Goal: Check status: Check status

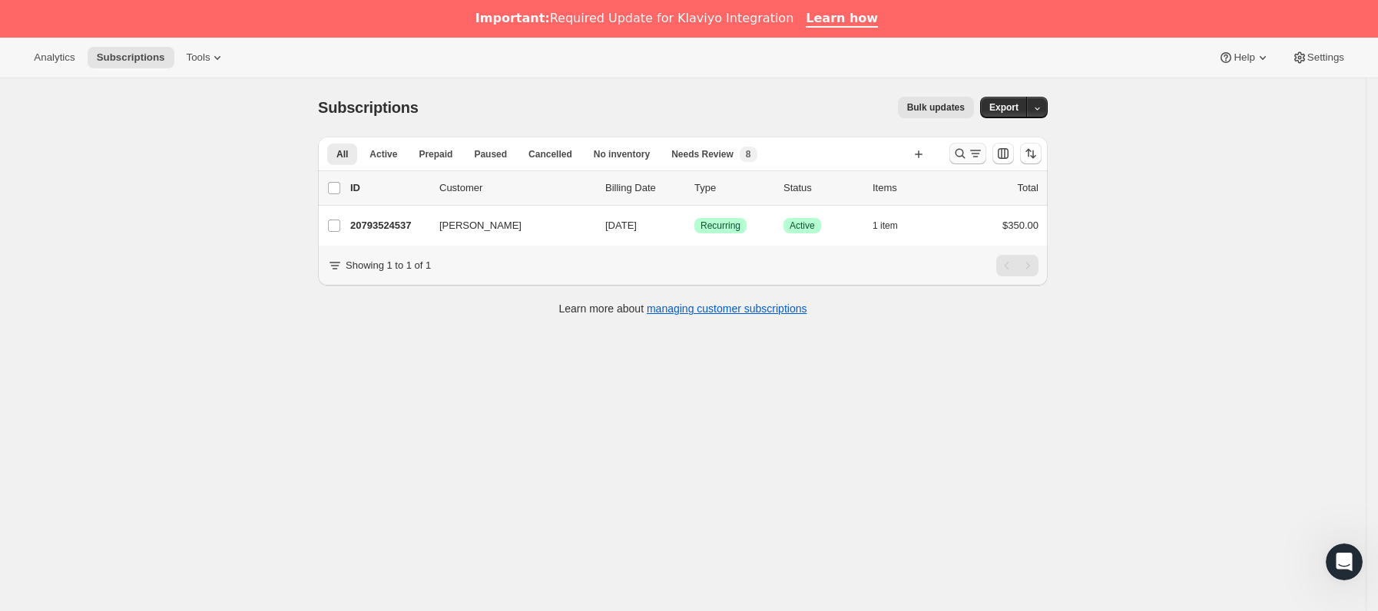
click at [982, 154] on icon "Buscar y filtrar resultados" at bounding box center [975, 153] width 15 height 15
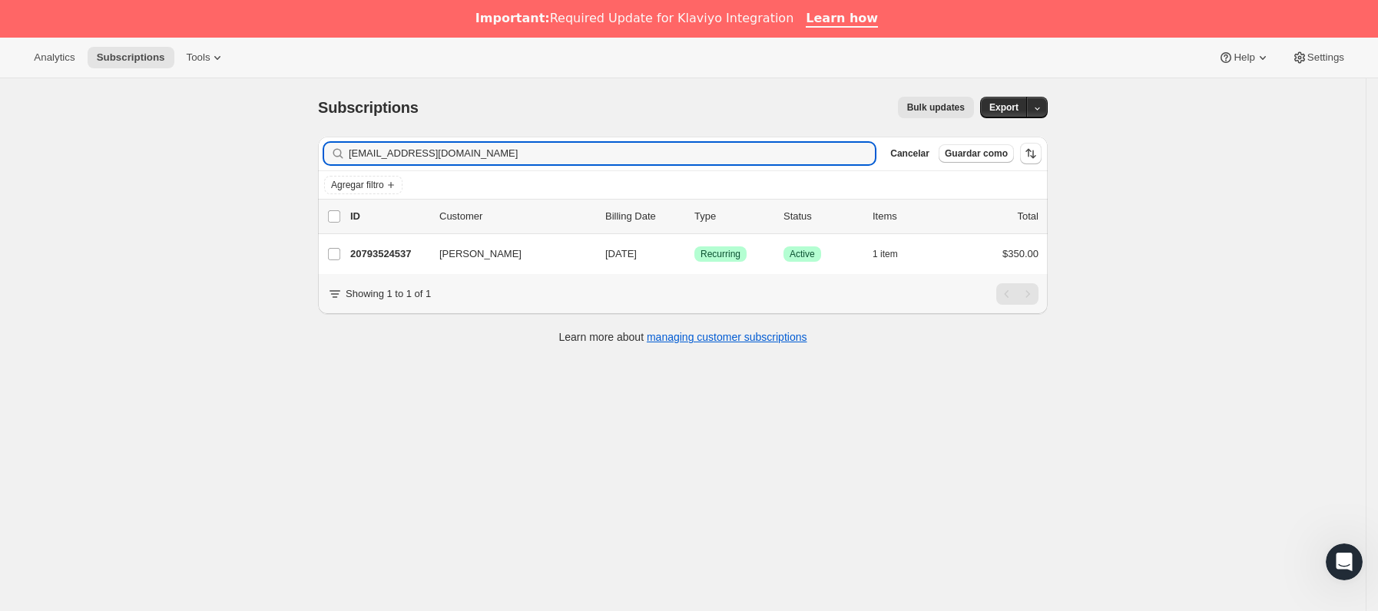
drag, startPoint x: 522, startPoint y: 154, endPoint x: 280, endPoint y: 189, distance: 244.4
click at [157, 173] on div "Subscriptions. Esta página está lista Subscriptions Bulk updates Más acciones B…" at bounding box center [683, 383] width 1366 height 611
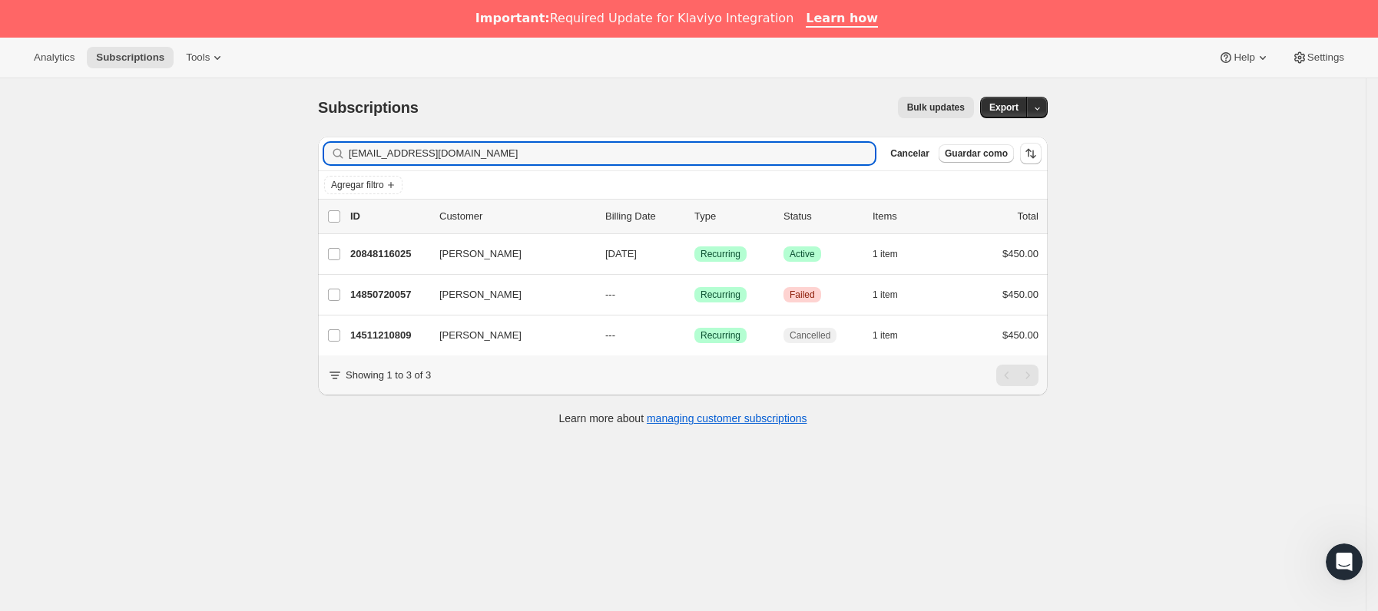
type input "[EMAIL_ADDRESS][DOMAIN_NAME]"
click at [417, 257] on p "20848116025" at bounding box center [388, 254] width 77 height 15
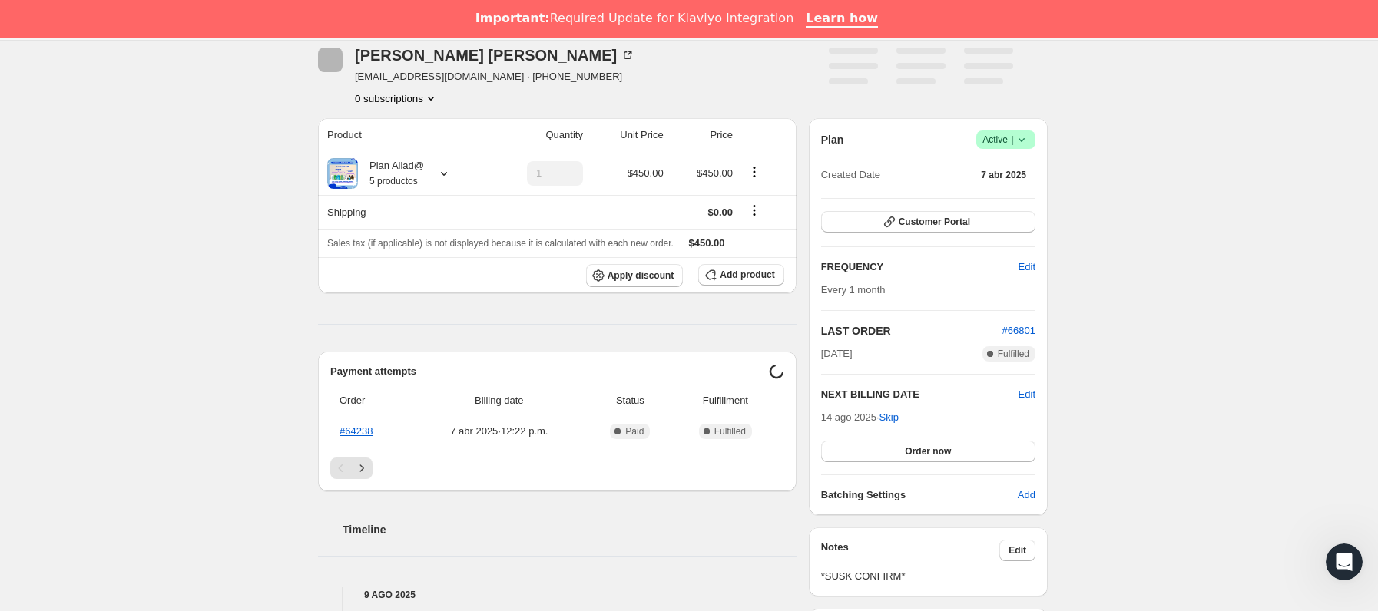
scroll to position [230, 0]
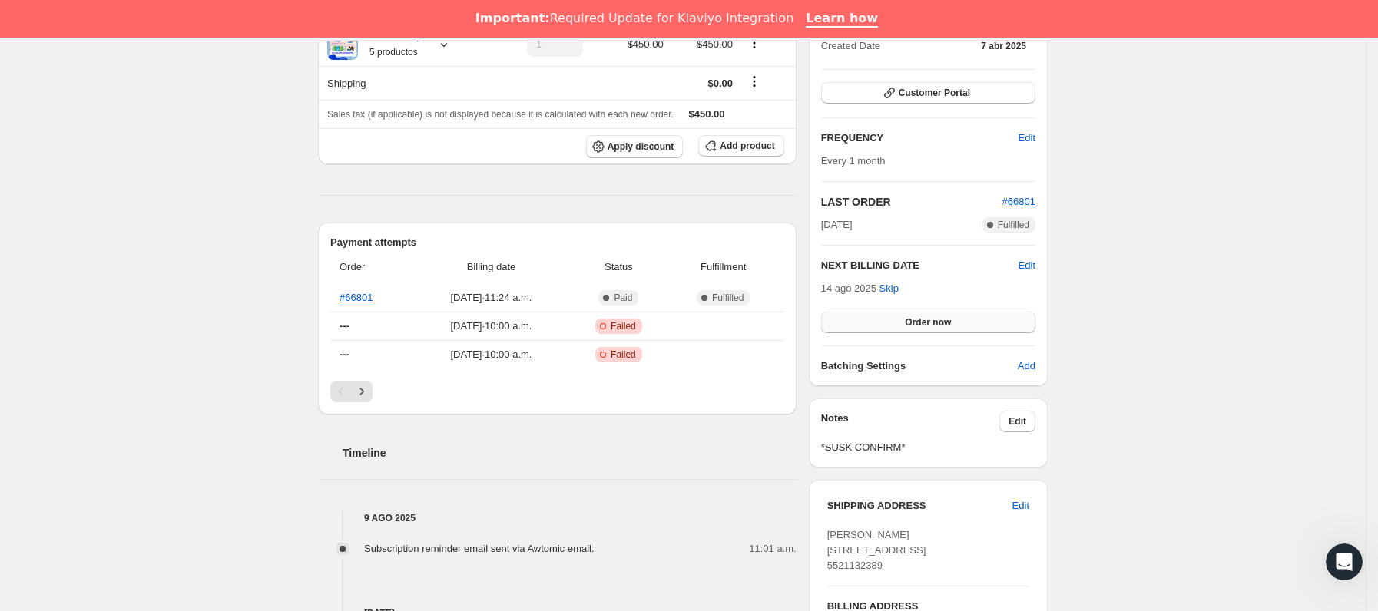
click at [883, 320] on button "Order now" at bounding box center [928, 323] width 214 height 22
click at [883, 320] on button "Click to confirm" at bounding box center [928, 323] width 214 height 22
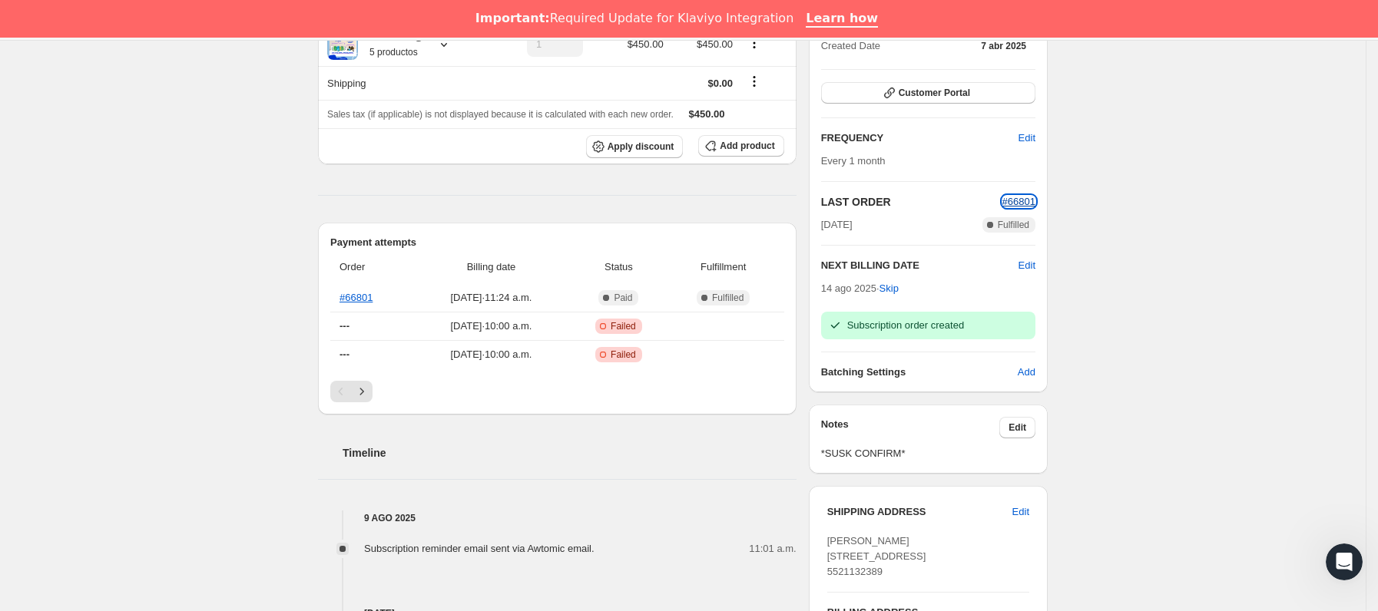
click at [1035, 203] on span "#66801" at bounding box center [1018, 202] width 33 height 12
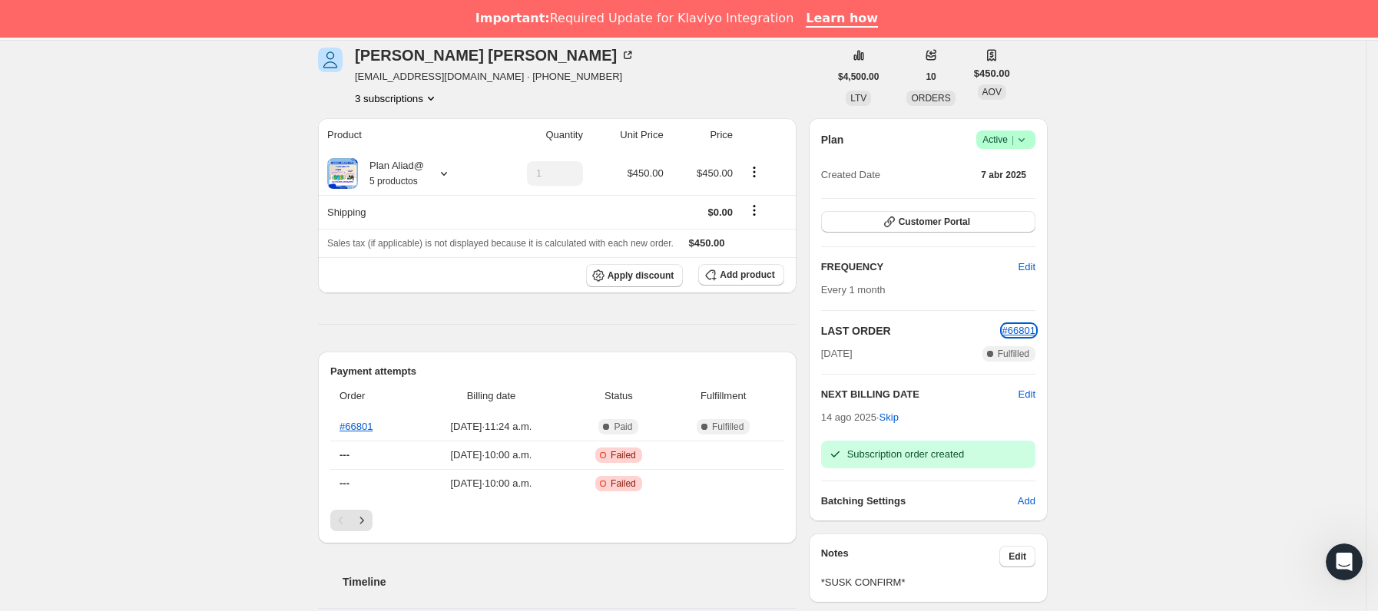
scroll to position [0, 0]
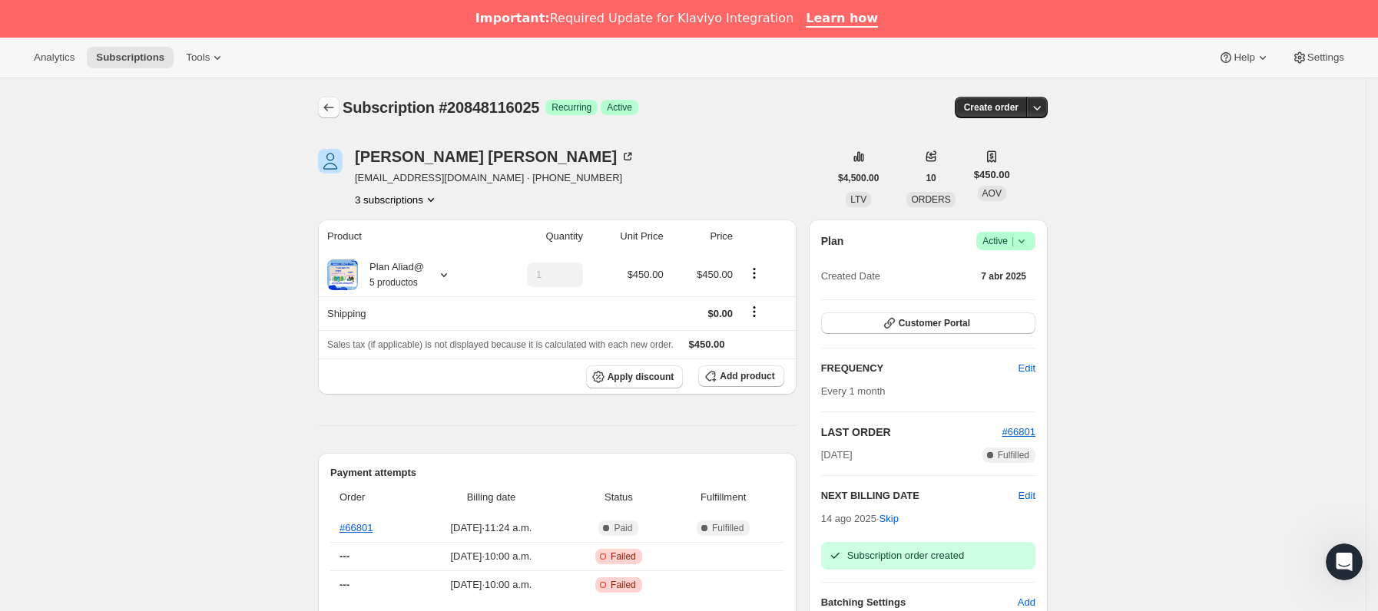
click at [336, 110] on icon "Subscriptions" at bounding box center [328, 107] width 15 height 15
